Goal: Transaction & Acquisition: Download file/media

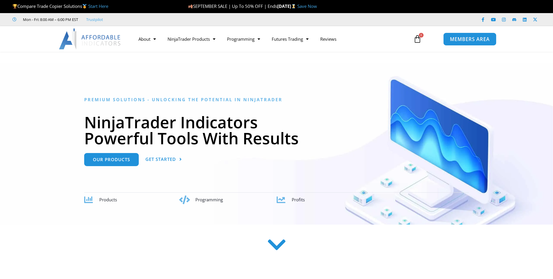
click at [474, 37] on span "MEMBERS AREA" at bounding box center [470, 39] width 40 height 5
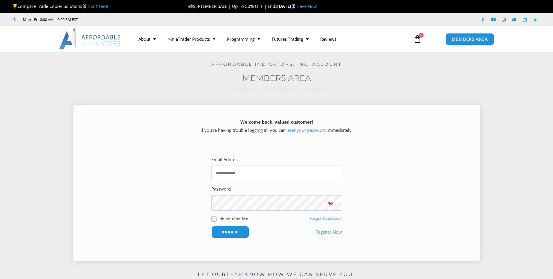
click at [261, 174] on input "Email Address" at bounding box center [276, 172] width 131 height 15
type input "**********"
click at [230, 232] on input "******" at bounding box center [230, 231] width 40 height 12
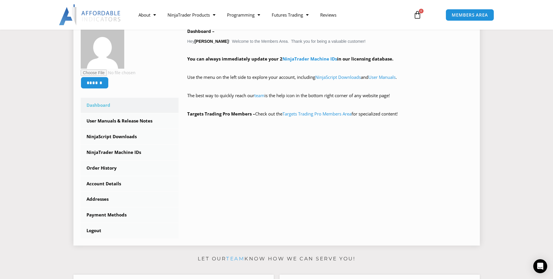
scroll to position [116, 0]
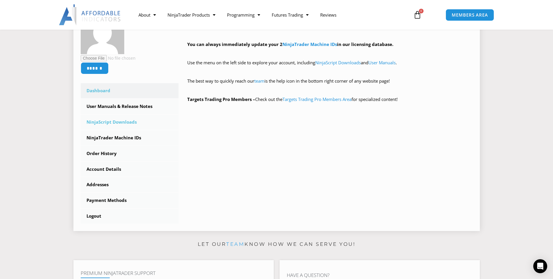
click at [124, 120] on link "NinjaScript Downloads" at bounding box center [130, 121] width 98 height 15
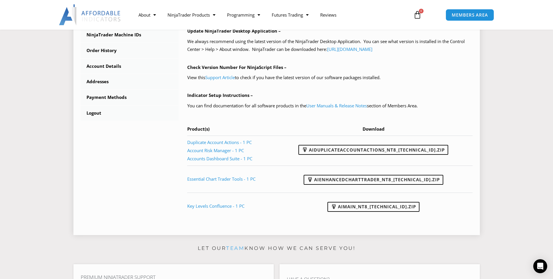
scroll to position [261, 0]
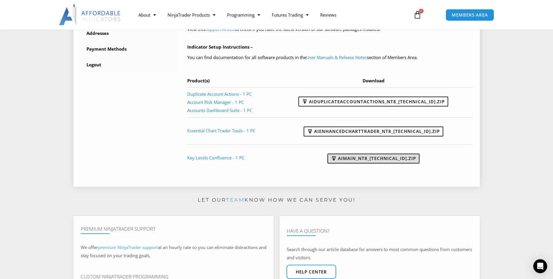
click at [367, 159] on link "AIMain_NT8_24.9.24.1.zip" at bounding box center [374, 158] width 92 height 10
click at [143, 153] on div "****** Dashboard Subscriptions User Manuals & Release Notes NinjaScript Downloa…" at bounding box center [277, 19] width 392 height 320
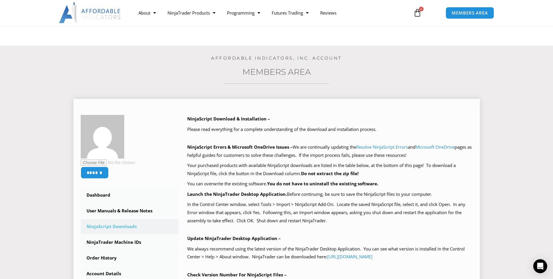
scroll to position [0, 0]
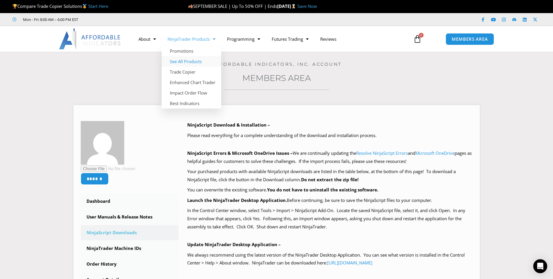
click at [187, 59] on link "See All Products" at bounding box center [192, 61] width 60 height 10
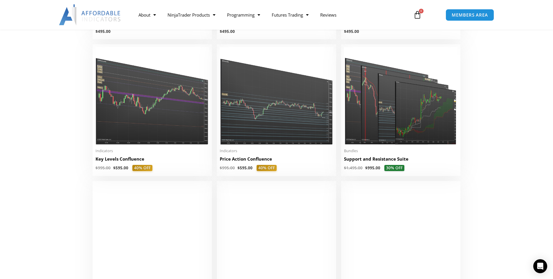
scroll to position [755, 0]
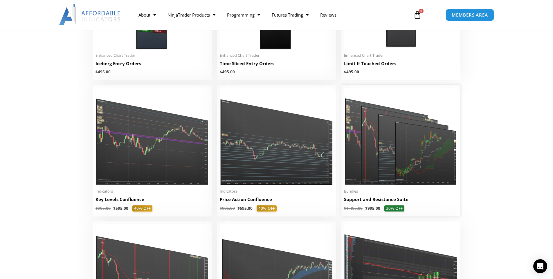
click at [381, 143] on img at bounding box center [401, 136] width 114 height 98
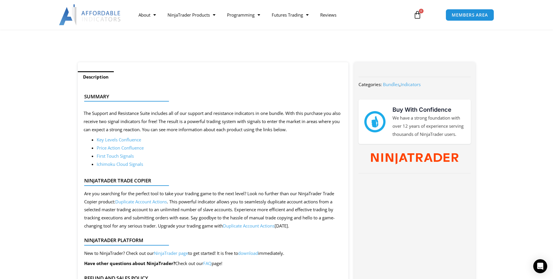
scroll to position [174, 0]
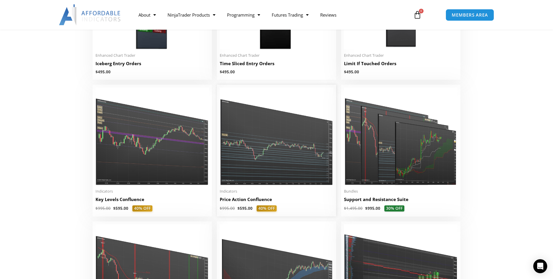
click at [268, 160] on img at bounding box center [277, 136] width 114 height 98
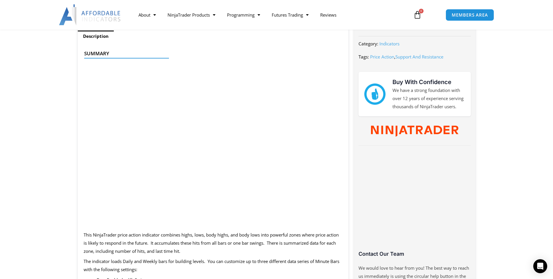
scroll to position [232, 0]
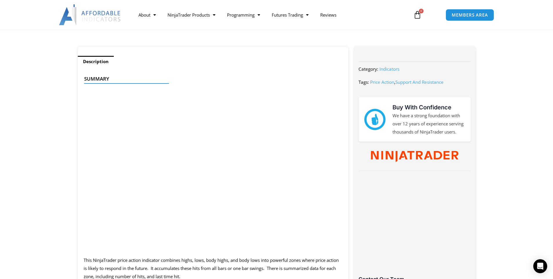
scroll to position [203, 0]
